Goal: Information Seeking & Learning: Learn about a topic

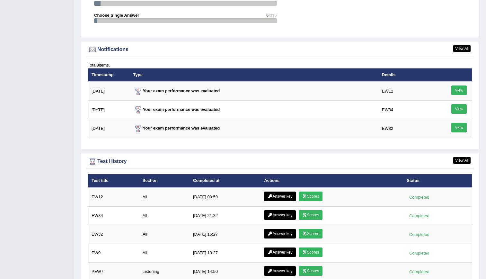
scroll to position [755, 0]
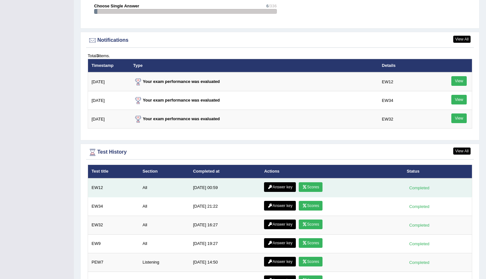
click at [310, 186] on link "Scores" at bounding box center [311, 187] width 24 height 10
click at [278, 187] on link "Answer key" at bounding box center [280, 187] width 32 height 10
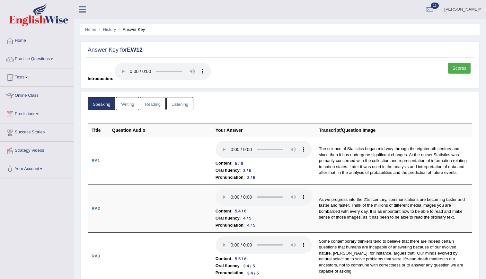
click at [126, 104] on link "Writing" at bounding box center [127, 103] width 23 height 13
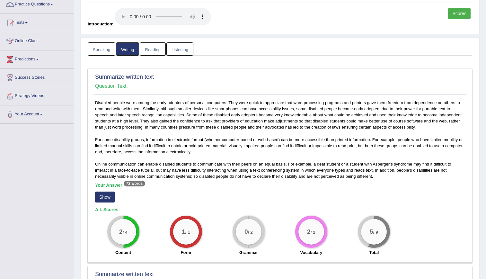
scroll to position [45, 0]
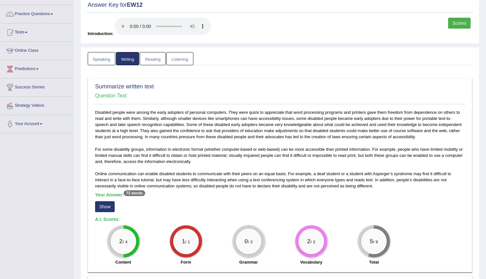
click at [147, 59] on link "Reading" at bounding box center [153, 58] width 26 height 13
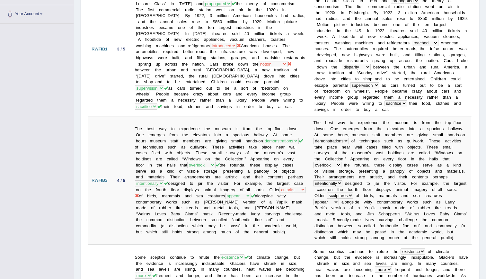
scroll to position [0, 0]
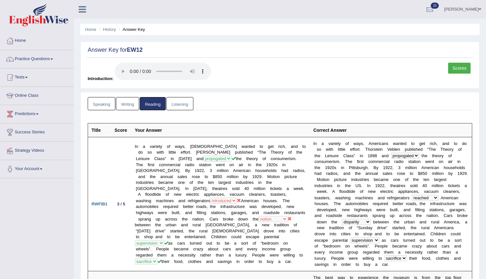
click at [185, 105] on link "Listening" at bounding box center [180, 103] width 27 height 13
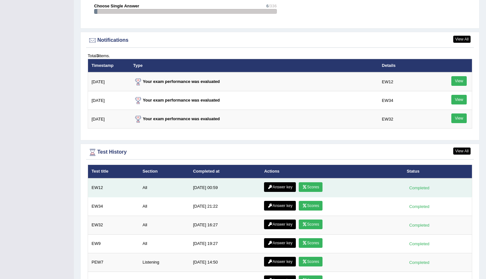
click at [310, 185] on link "Scores" at bounding box center [311, 187] width 24 height 10
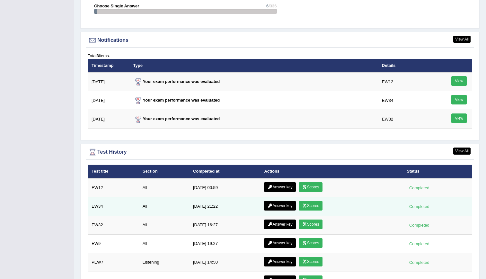
click at [310, 204] on link "Scores" at bounding box center [311, 206] width 24 height 10
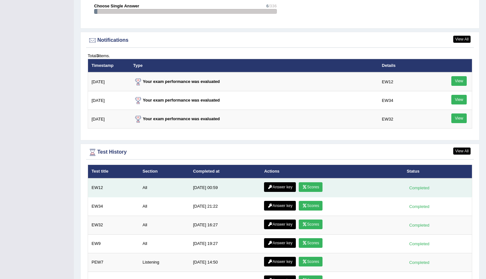
click at [311, 188] on link "Scores" at bounding box center [311, 187] width 24 height 10
click at [275, 185] on link "Answer key" at bounding box center [280, 187] width 32 height 10
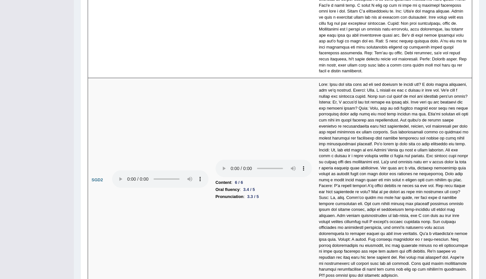
scroll to position [2113, 0]
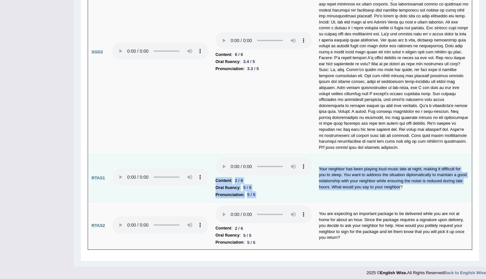
drag, startPoint x: 399, startPoint y: 182, endPoint x: 312, endPoint y: 164, distance: 89.0
click at [312, 164] on tr "RTAS1 Content : 2 / 6 Oral fluency : 5 / 5 Pronunciation : 5 / 5 Your neighbor …" at bounding box center [280, 178] width 384 height 48
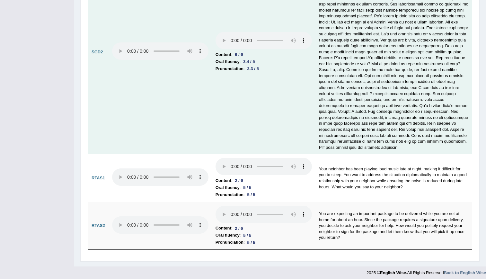
drag, startPoint x: 312, startPoint y: 164, endPoint x: 281, endPoint y: 129, distance: 46.9
click at [281, 129] on td "Content : 6 / 6 Oral fluency : 3.4 / 5 Pronunciation : 3.3 / 5" at bounding box center [264, 52] width 104 height 204
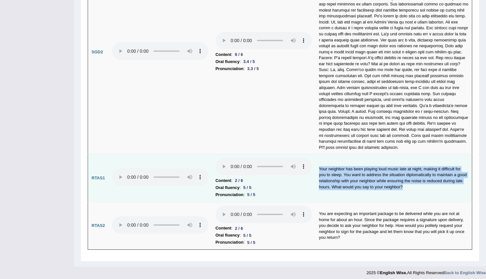
drag, startPoint x: 407, startPoint y: 181, endPoint x: 318, endPoint y: 163, distance: 90.5
click at [318, 163] on td "Your neighbor has been playing loud music late at night, making it difficult fo…" at bounding box center [394, 178] width 157 height 48
copy td "Your neighbor has been playing loud music late at night, making it difficult fo…"
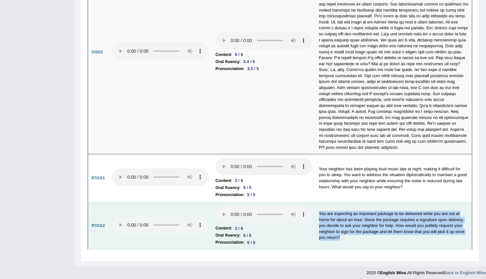
drag, startPoint x: 345, startPoint y: 233, endPoint x: 317, endPoint y: 209, distance: 36.9
click at [317, 209] on td "You are expecting an important package to be delivered while you are not at hom…" at bounding box center [394, 226] width 157 height 48
copy td "You are expecting an important package to be delivered while you are not at hom…"
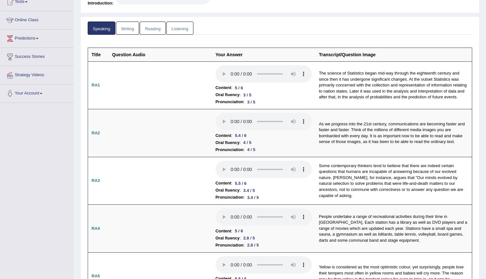
scroll to position [73, 0]
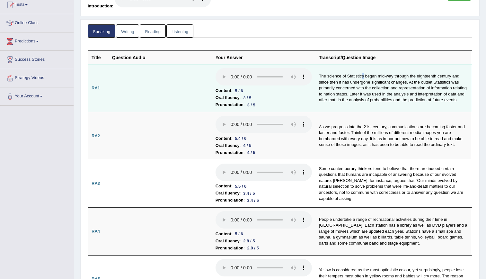
drag, startPoint x: 364, startPoint y: 75, endPoint x: 359, endPoint y: 77, distance: 5.2
click at [359, 77] on td "The science of Statistics began mid-way through the eighteenth century and sinc…" at bounding box center [394, 88] width 157 height 48
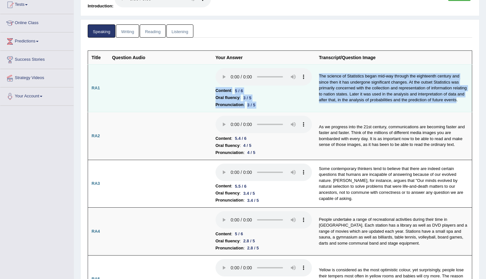
drag, startPoint x: 457, startPoint y: 100, endPoint x: 314, endPoint y: 74, distance: 145.3
click at [314, 74] on tr "RA1 Content : 5 / 6 Oral fluency : 3 / 5 Pronunciation : 3 / 5 The science of S…" at bounding box center [280, 88] width 384 height 48
copy tr "Content : 5 / 6 Oral fluency : 3 / 5 Pronunciation : 3 / 5 The science of Stati…"
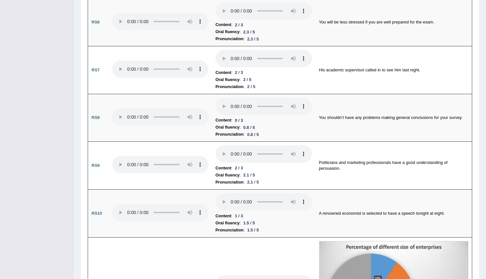
scroll to position [0, 0]
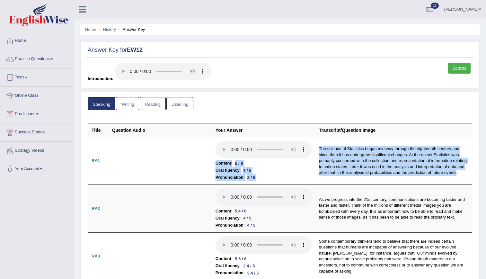
click at [135, 106] on link "Writing" at bounding box center [127, 103] width 23 height 13
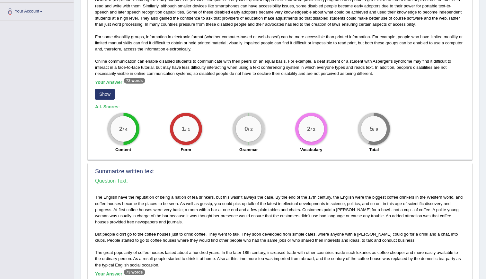
scroll to position [160, 0]
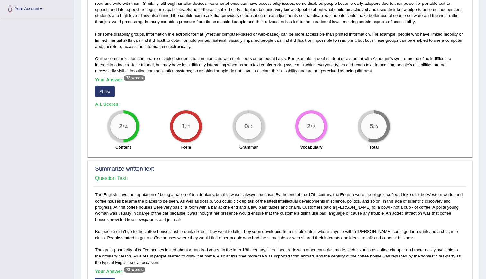
click at [107, 96] on button "Show" at bounding box center [105, 91] width 20 height 11
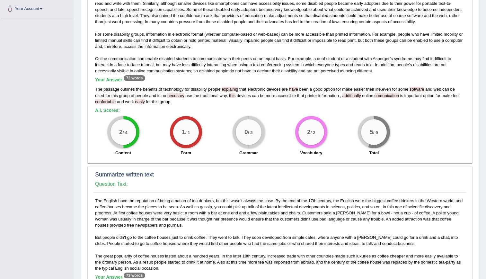
click at [231, 94] on span "this" at bounding box center [232, 95] width 6 height 5
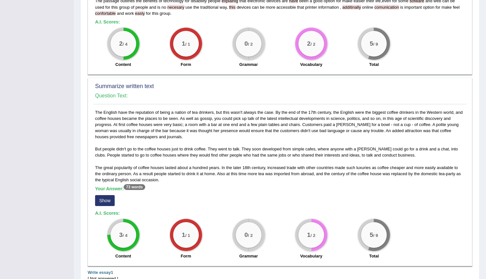
scroll to position [296, 0]
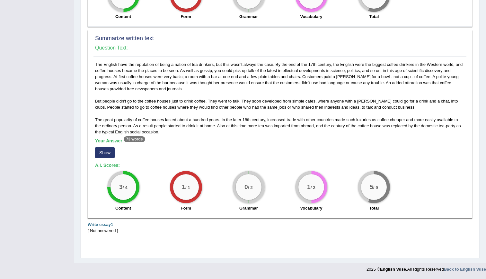
click at [106, 153] on button "Show" at bounding box center [105, 152] width 20 height 11
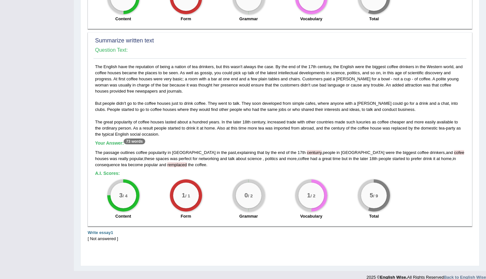
scroll to position [302, 0]
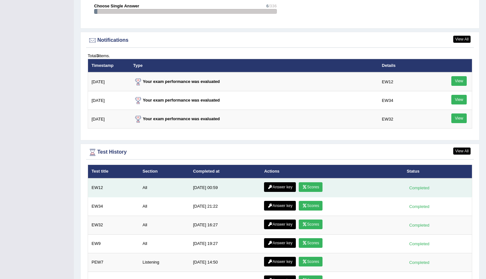
scroll to position [755, 0]
click at [276, 186] on link "Answer key" at bounding box center [280, 187] width 32 height 10
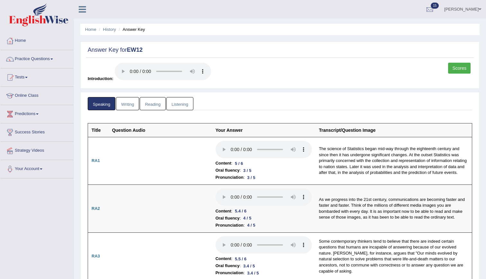
click at [152, 102] on link "Reading" at bounding box center [153, 103] width 26 height 13
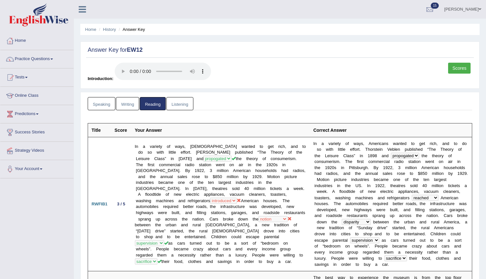
click at [180, 101] on link "Listening" at bounding box center [180, 103] width 27 height 13
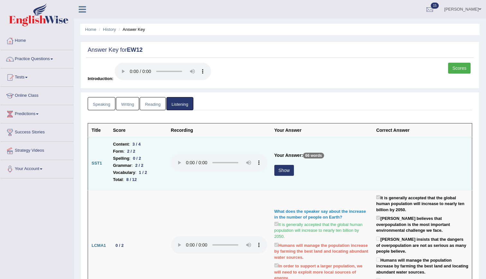
click at [279, 176] on div "Show" at bounding box center [322, 171] width 95 height 13
click at [281, 172] on button "Show" at bounding box center [285, 170] width 20 height 11
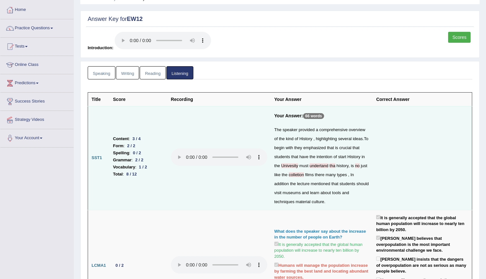
scroll to position [10, 0]
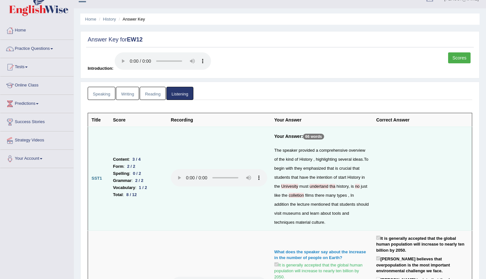
click at [151, 89] on link "Reading" at bounding box center [153, 93] width 26 height 13
